Goal: Find specific page/section: Find specific page/section

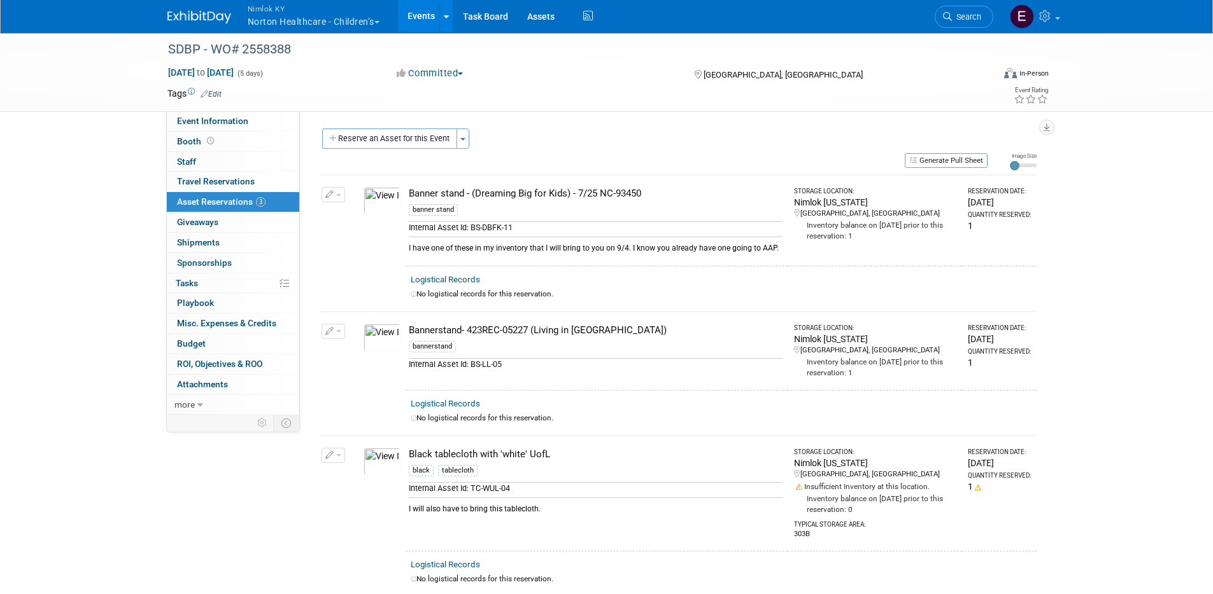
click at [257, 15] on button "Nimlok [PERSON_NAME] Healthcare - Children’s" at bounding box center [320, 16] width 149 height 33
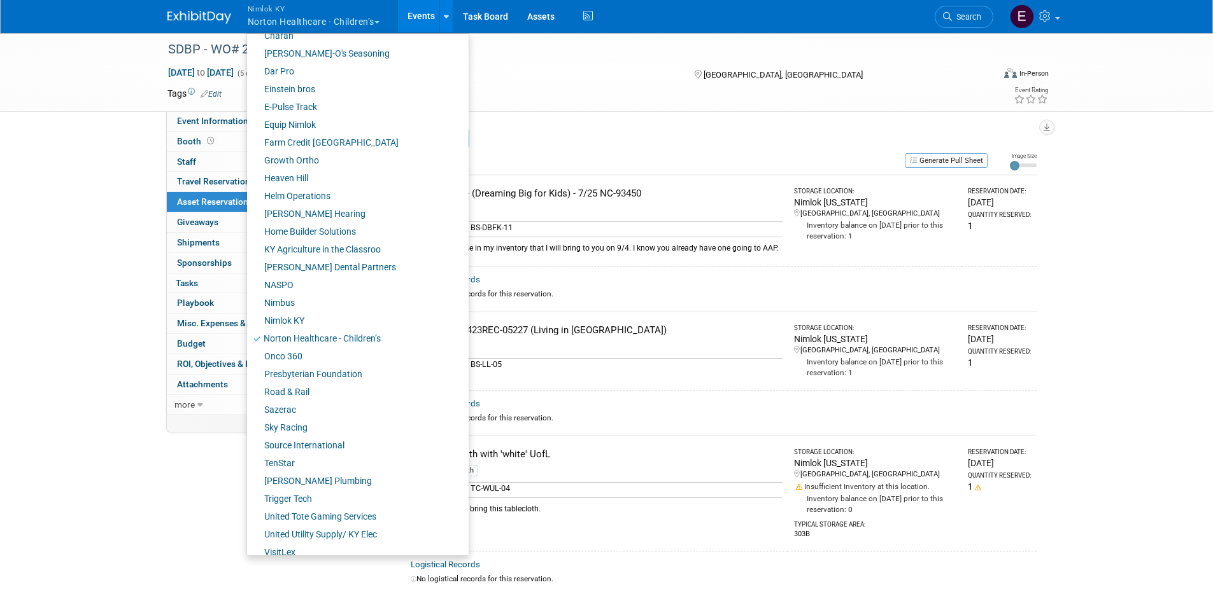
scroll to position [307, 0]
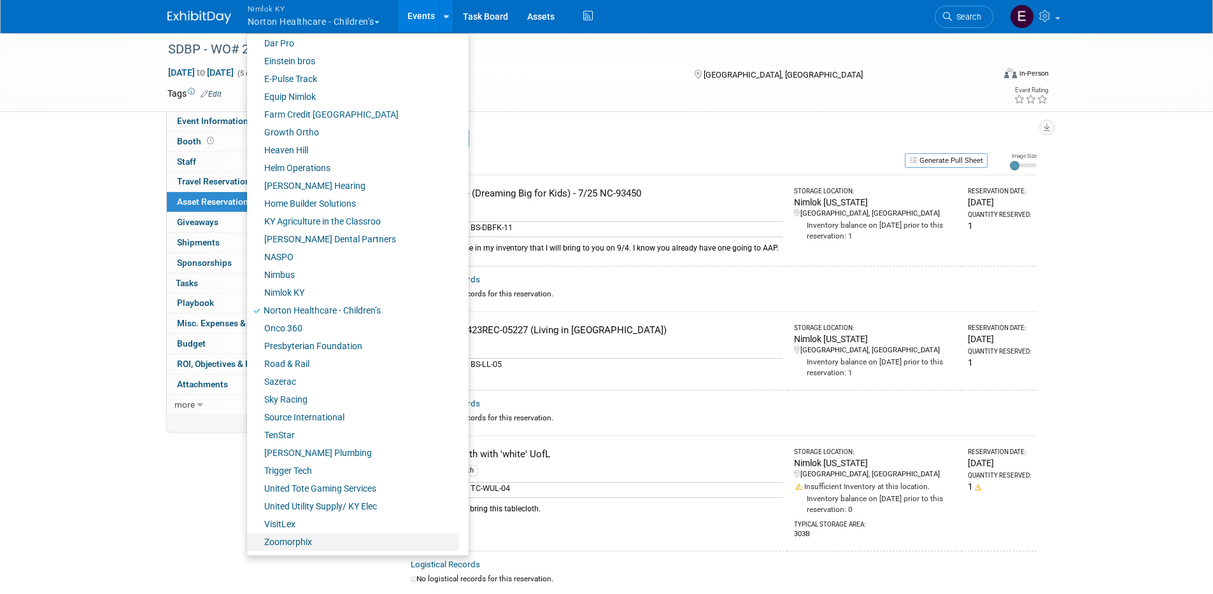
click at [273, 460] on link "Zoomorphix" at bounding box center [353, 542] width 212 height 18
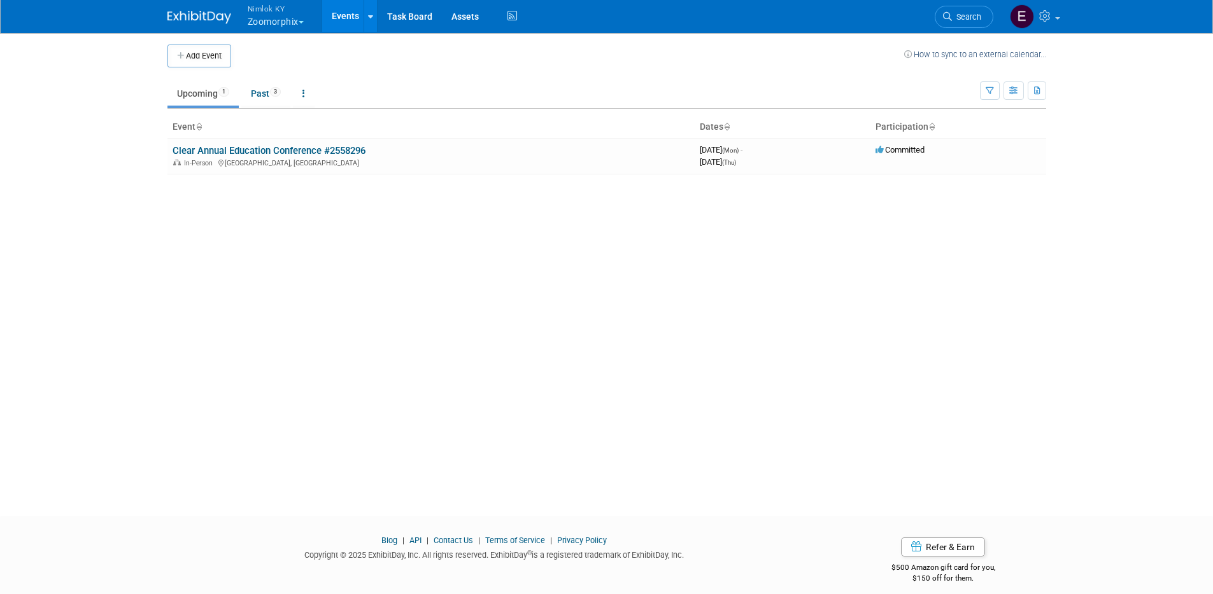
click at [305, 23] on button "Nimlok KY Zoomorphix" at bounding box center [282, 16] width 73 height 33
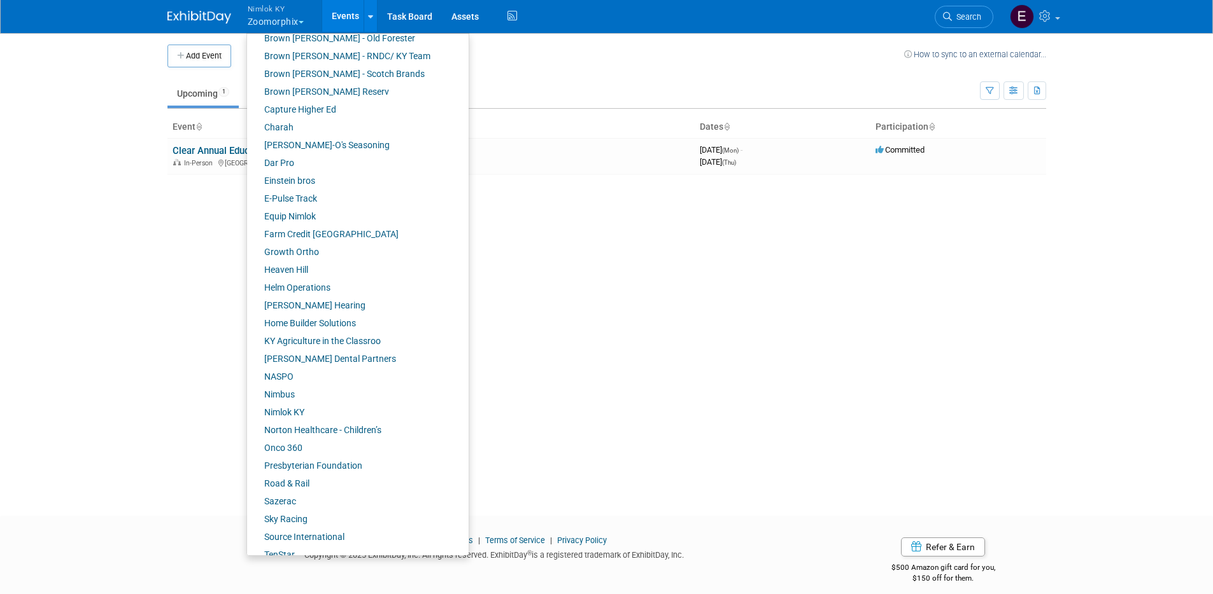
scroll to position [307, 0]
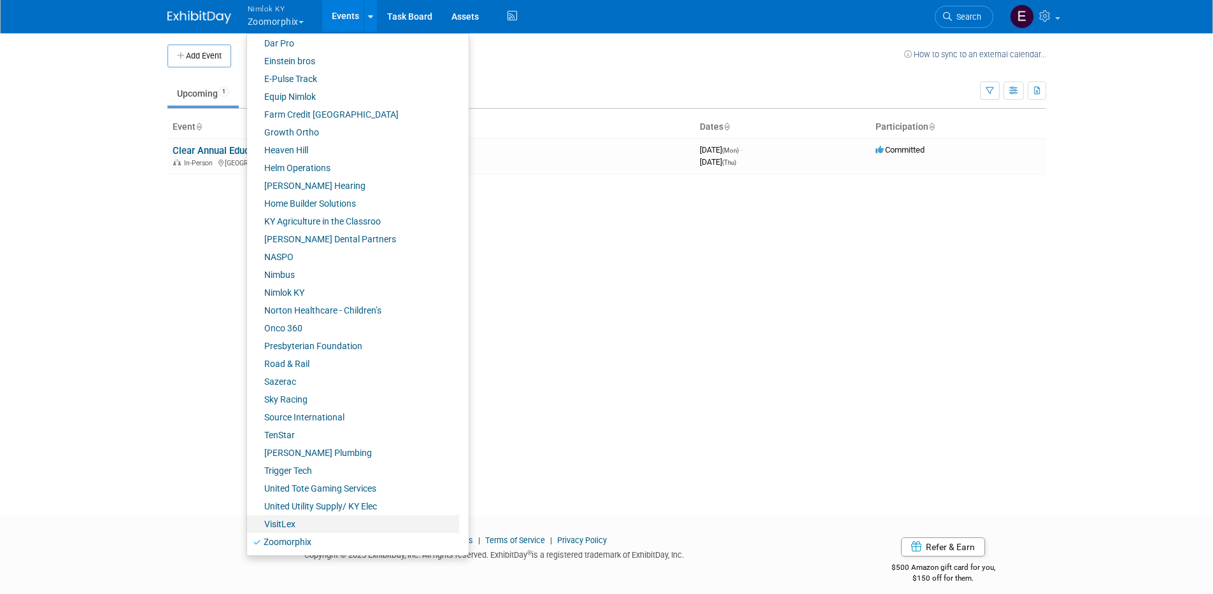
click at [286, 523] on link "VisitLex" at bounding box center [353, 525] width 212 height 18
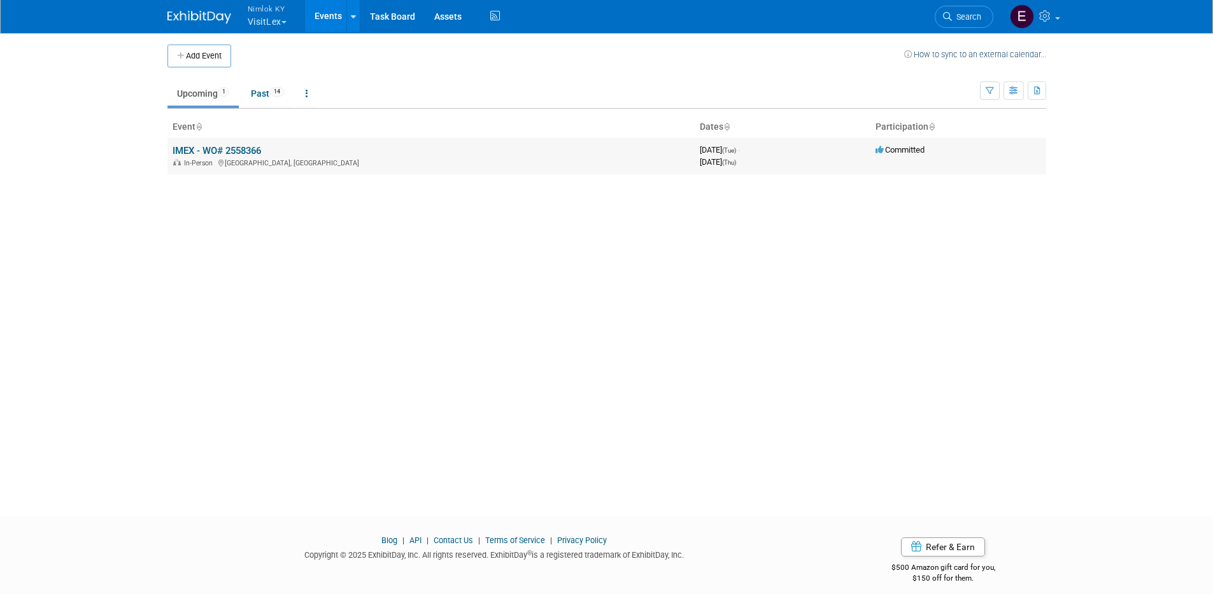
click at [234, 153] on link "IMEX - WO# 2558366" at bounding box center [216, 150] width 88 height 11
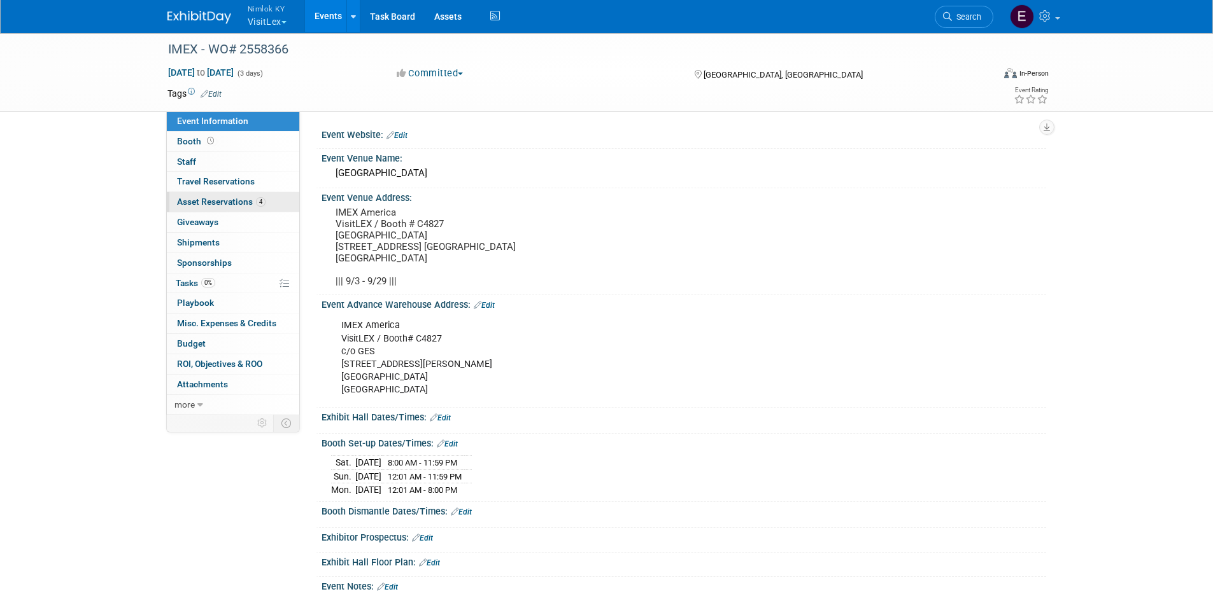
click at [221, 202] on span "Asset Reservations 4" at bounding box center [221, 202] width 88 height 10
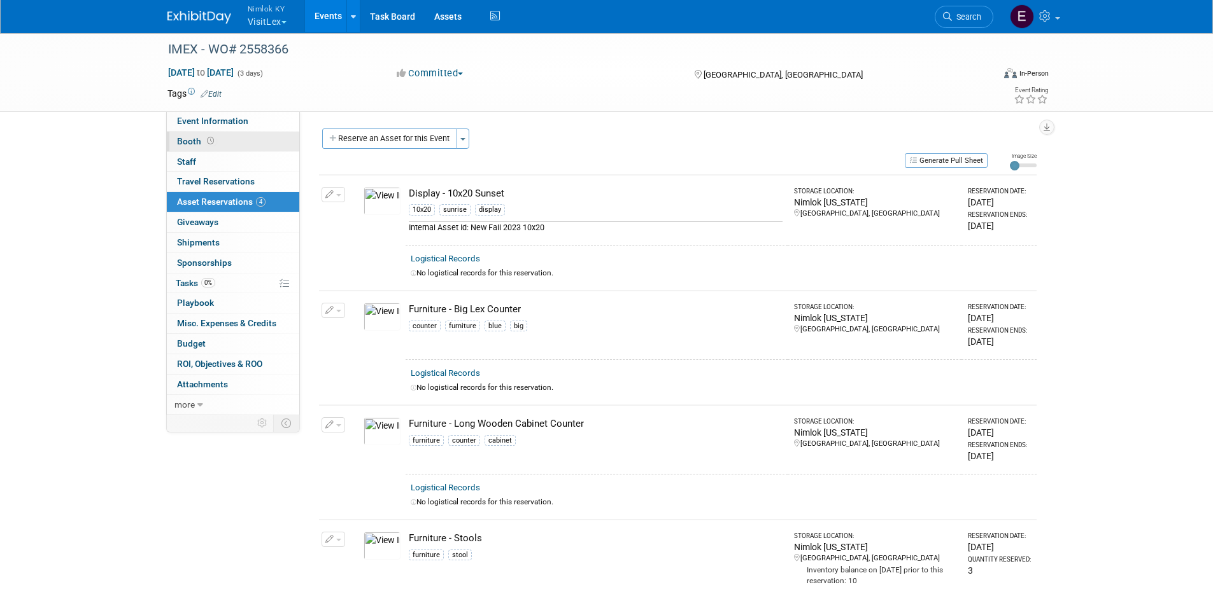
click at [181, 141] on span "Booth" at bounding box center [196, 141] width 39 height 10
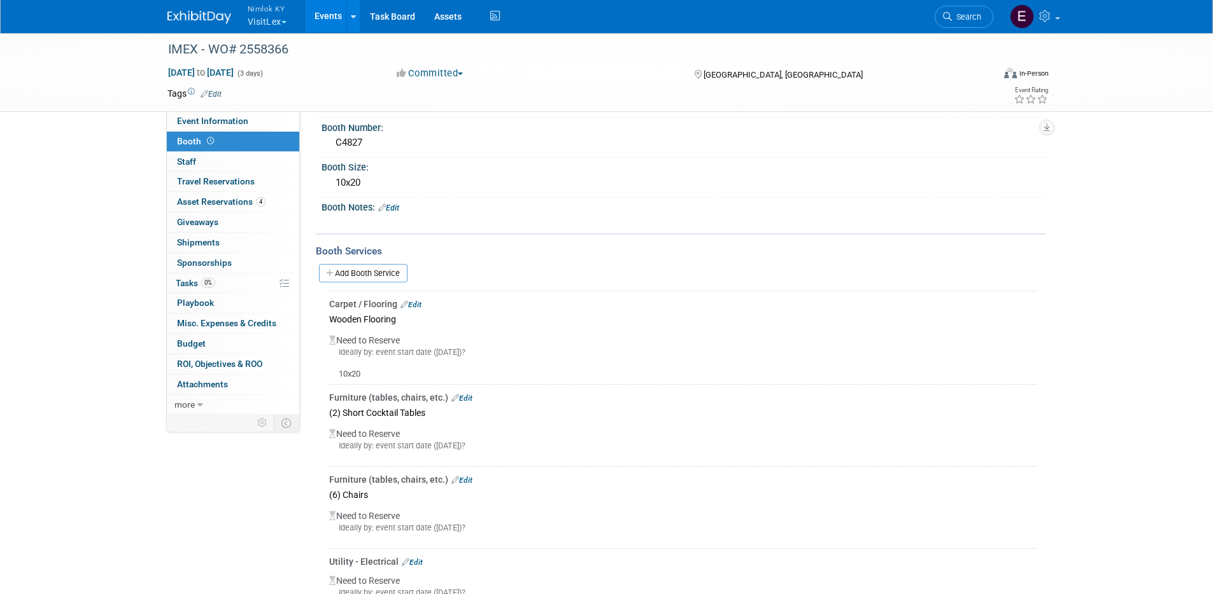
scroll to position [84, 0]
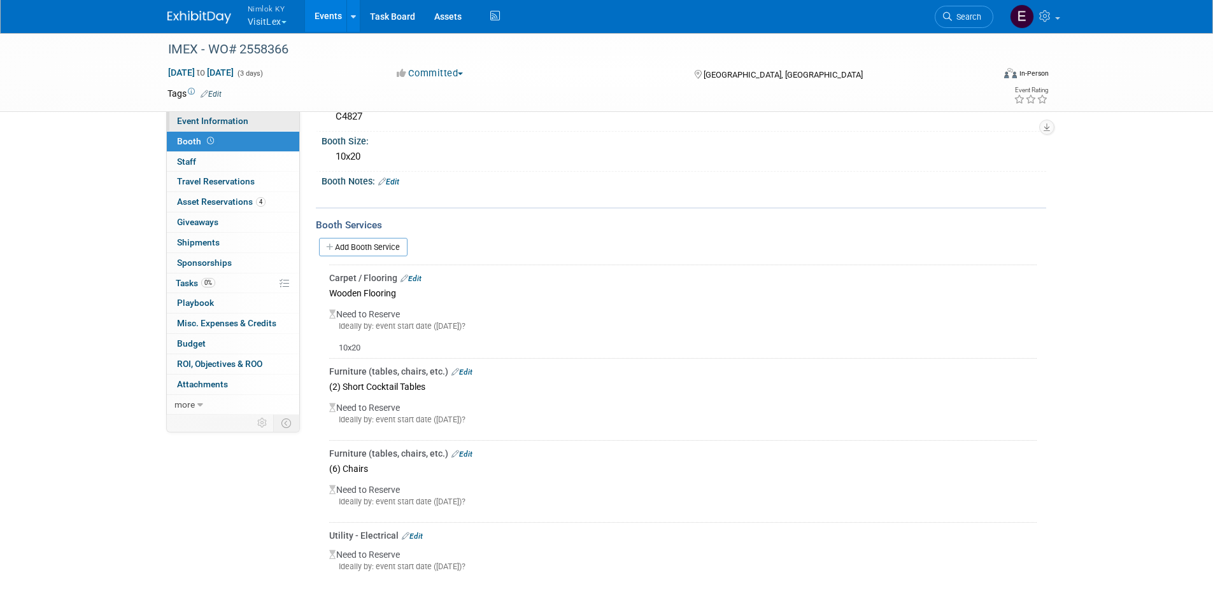
click at [189, 120] on span "Event Information" at bounding box center [212, 121] width 71 height 10
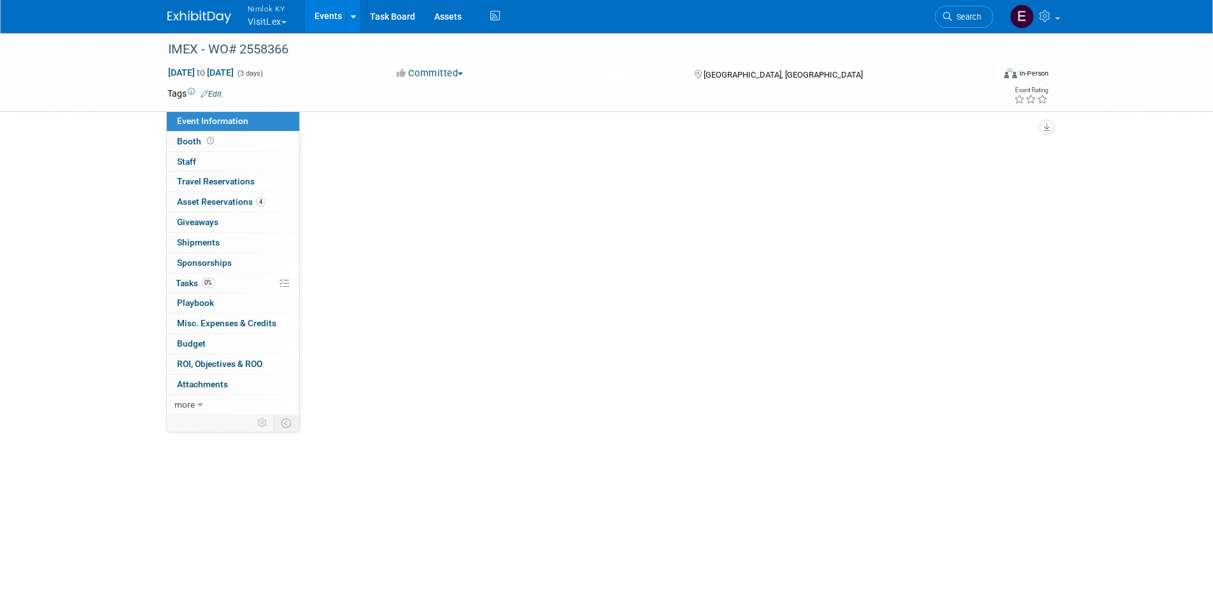
click at [189, 120] on span "Event Information" at bounding box center [212, 121] width 71 height 10
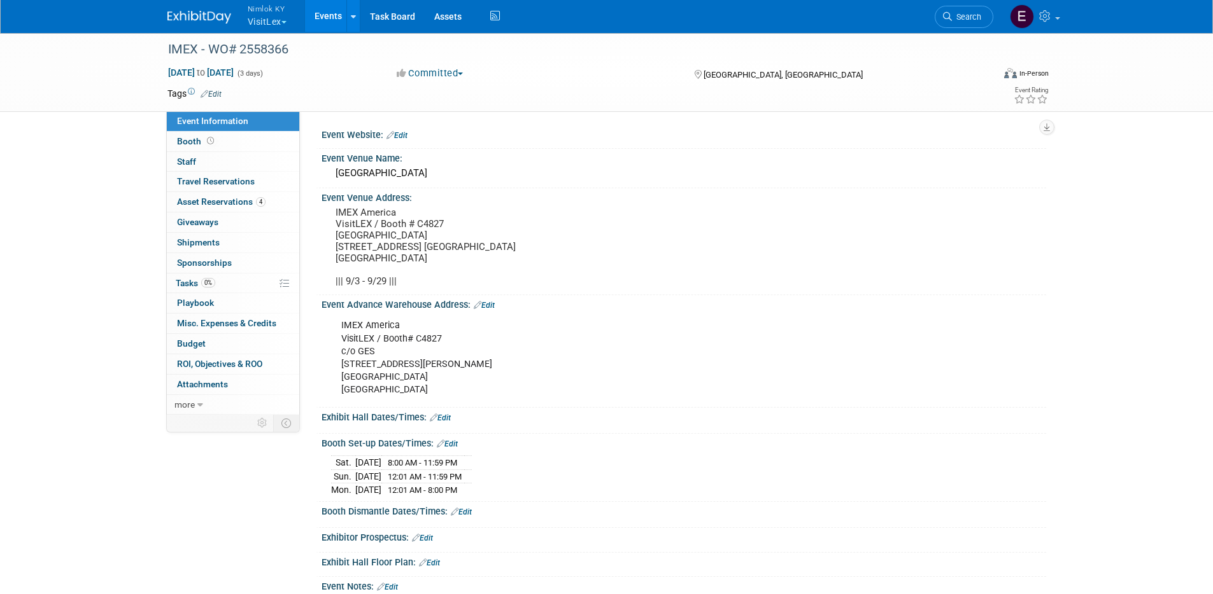
click at [436, 402] on div "IMEX America VisitLEX / Booth# C4827 c/o GES 7000 Lindell Road Las Vegas, NV 89…" at bounding box center [618, 357] width 573 height 89
drag, startPoint x: 448, startPoint y: 402, endPoint x: 341, endPoint y: 372, distance: 111.8
click at [341, 372] on div "IMEX America VisitLEX / Booth# C4827 c/o GES 7000 Lindell Road Las Vegas, NV 89…" at bounding box center [618, 357] width 573 height 89
copy div "7000 Lindell Road Las Vegas, NV 89118 United States of America"
click at [317, 377] on div "Event Advance Warehouse Address: Edit IMEX America VisitLEX / Booth# C4827 c/o …" at bounding box center [681, 351] width 730 height 113
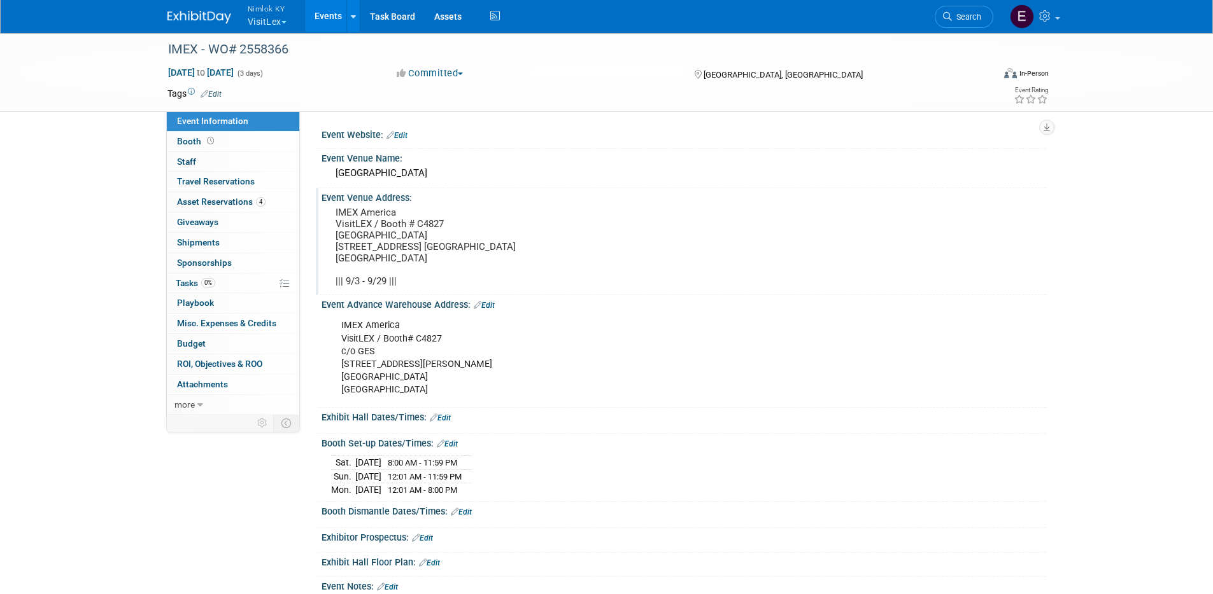
click at [425, 271] on pre "IMEX America VisitLEX / Booth # C4827 Mandalay Bay Convention Center 3950 Las V…" at bounding box center [472, 247] width 274 height 80
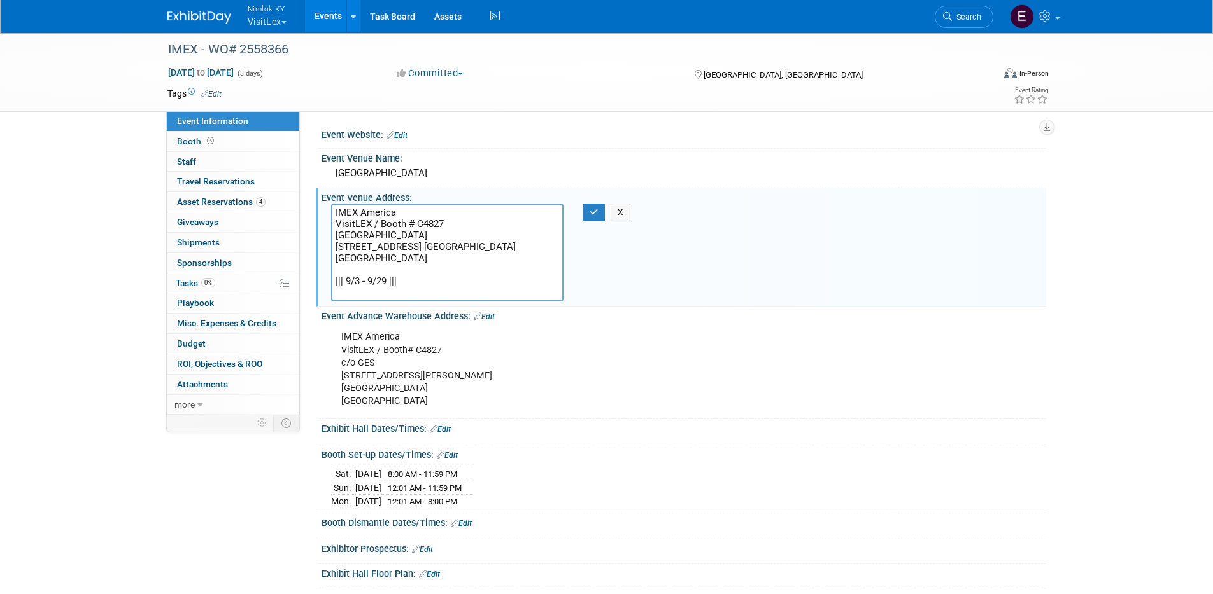
drag, startPoint x: 461, startPoint y: 267, endPoint x: 312, endPoint y: 236, distance: 152.0
click at [312, 236] on div "Event Website: Edit Event Venue Name: Mandalay Bay Convention Center" at bounding box center [673, 263] width 746 height 304
click at [589, 213] on icon "button" at bounding box center [593, 212] width 9 height 8
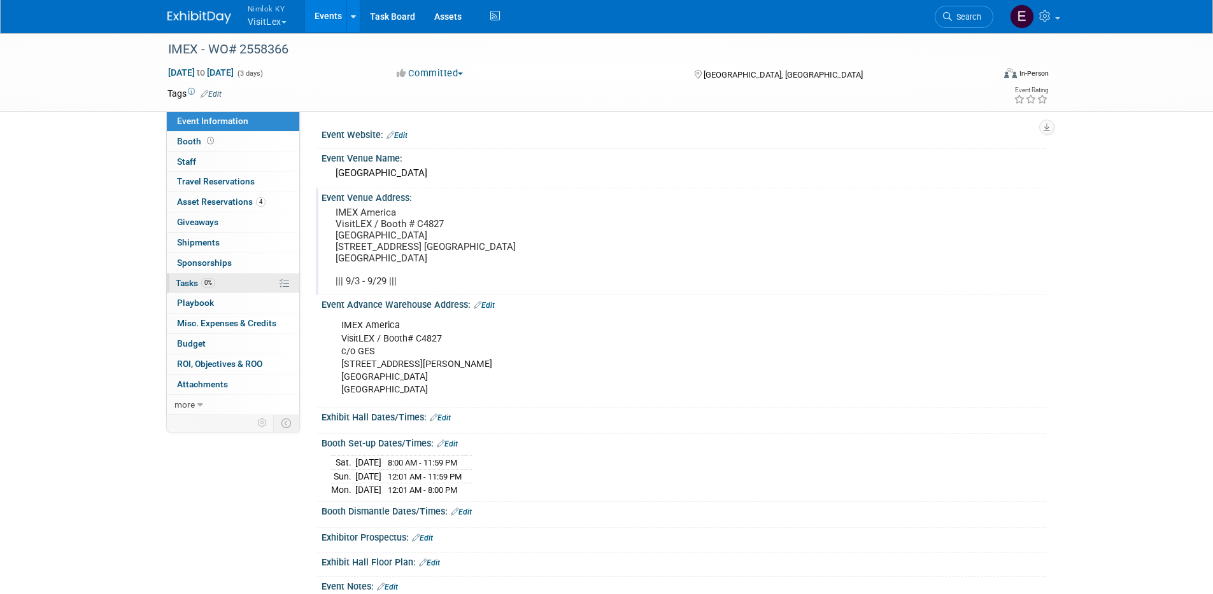
click at [192, 283] on span "Tasks 0%" at bounding box center [195, 283] width 39 height 10
